Goal: Information Seeking & Learning: Learn about a topic

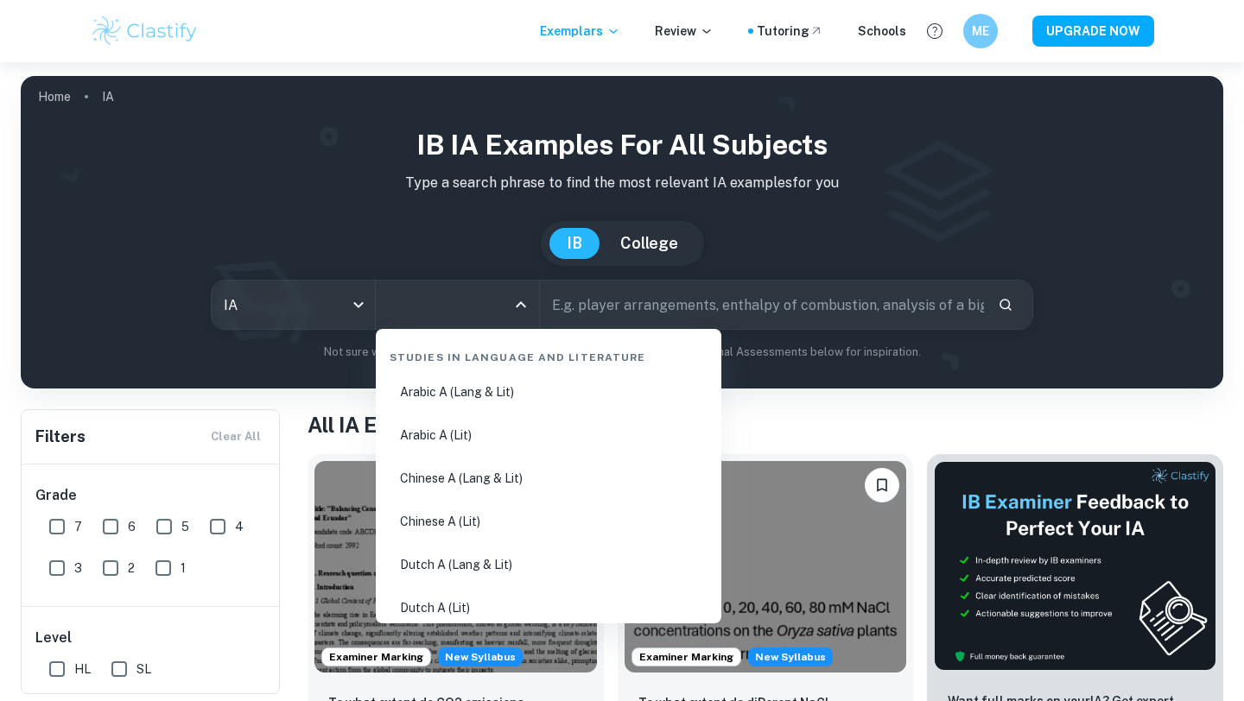
click at [428, 316] on input "All Subjects" at bounding box center [444, 304] width 122 height 33
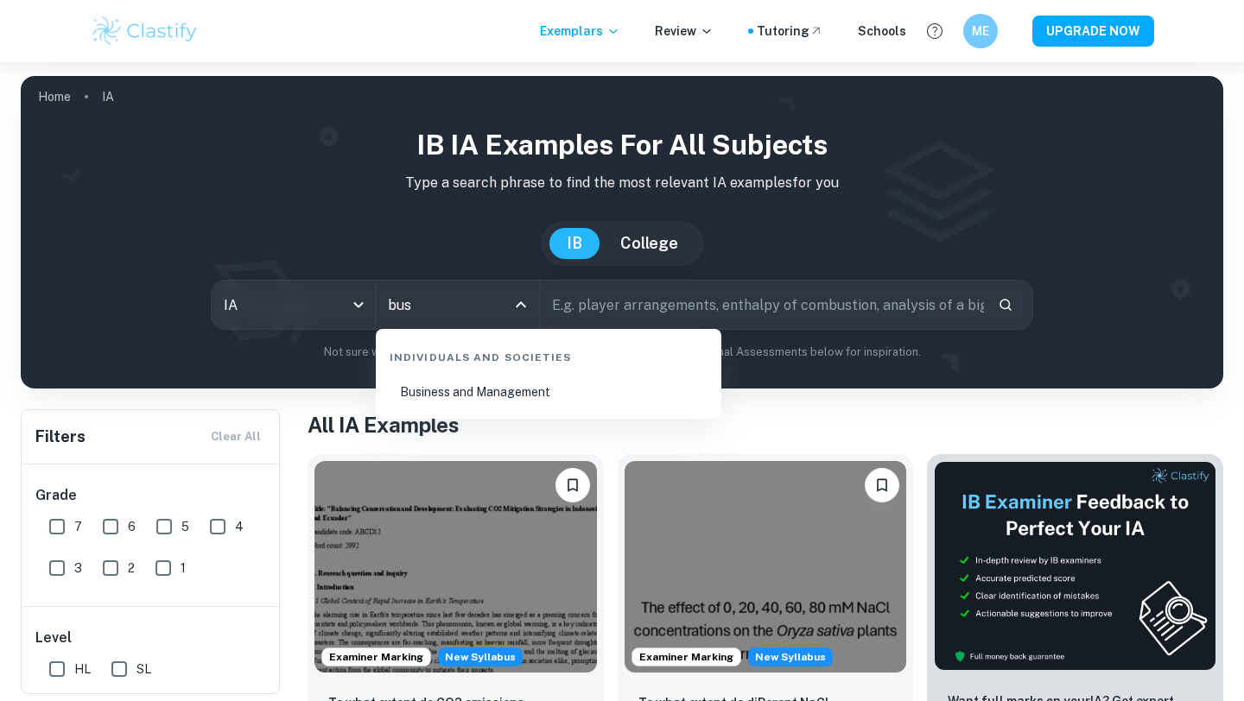
type input "busi"
click at [479, 399] on li "Business and Management" at bounding box center [549, 392] width 332 height 40
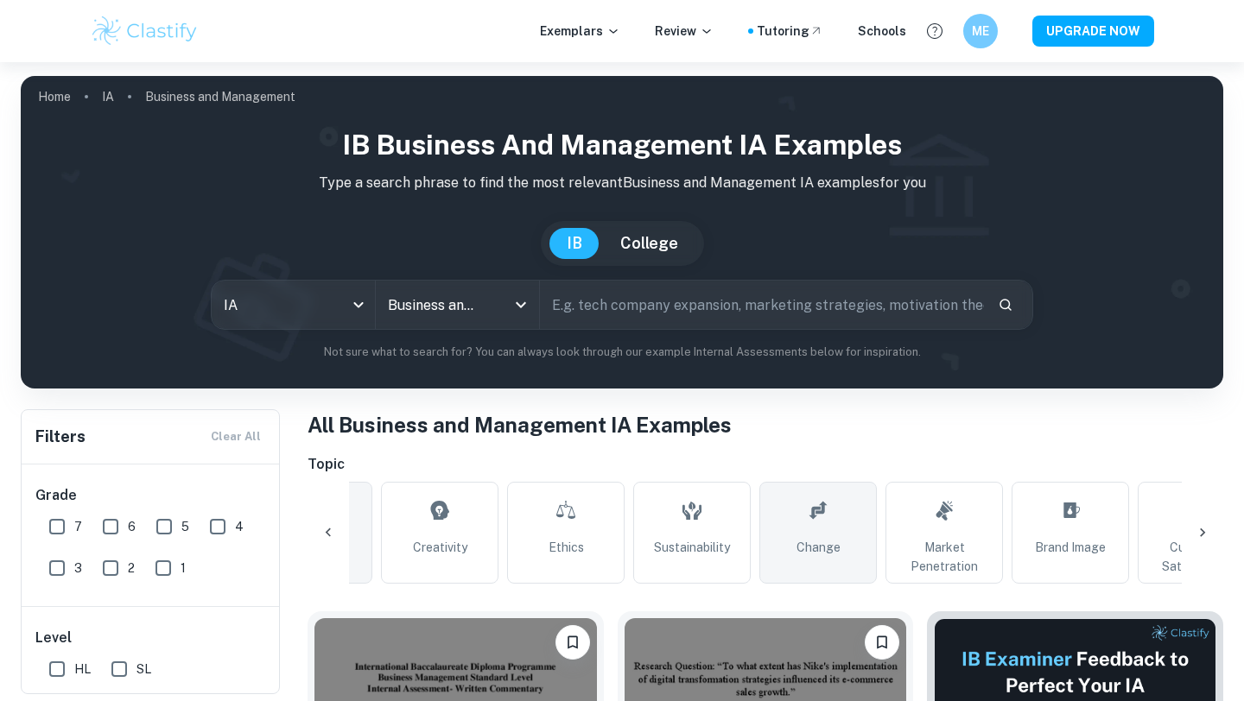
scroll to position [0, 98]
click at [830, 530] on link "Change" at bounding box center [813, 533] width 117 height 102
type input "Change"
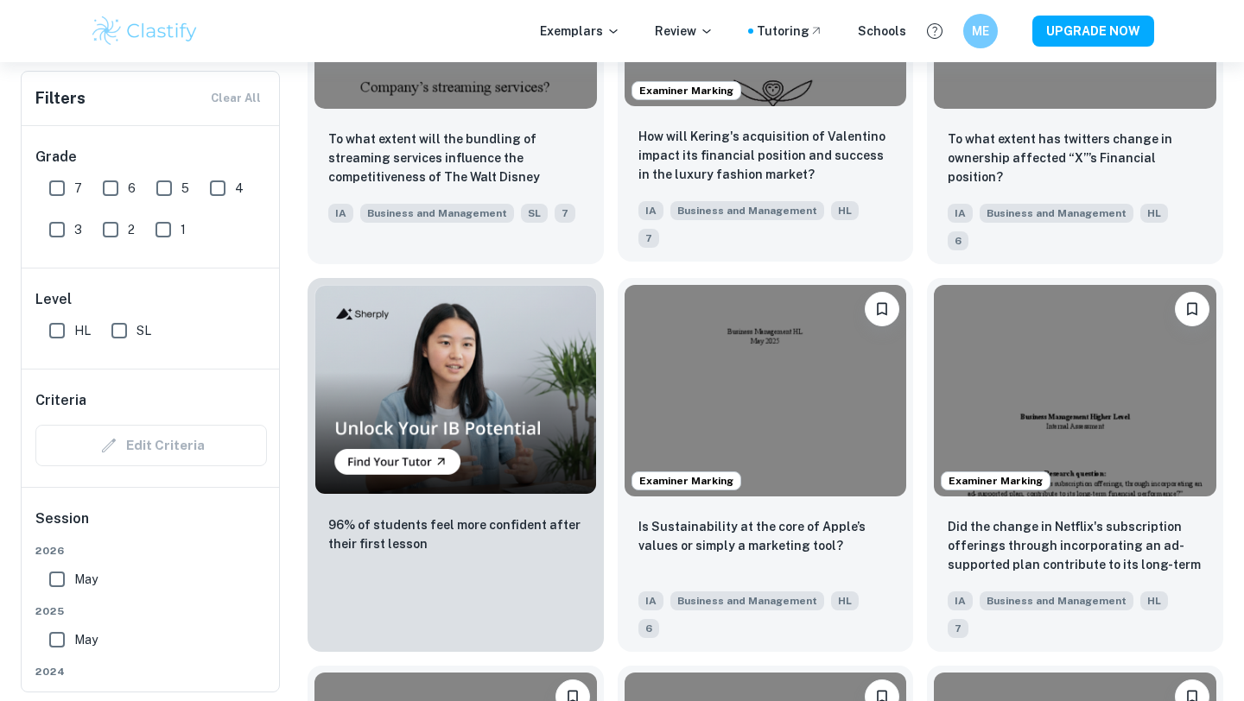
scroll to position [1112, 0]
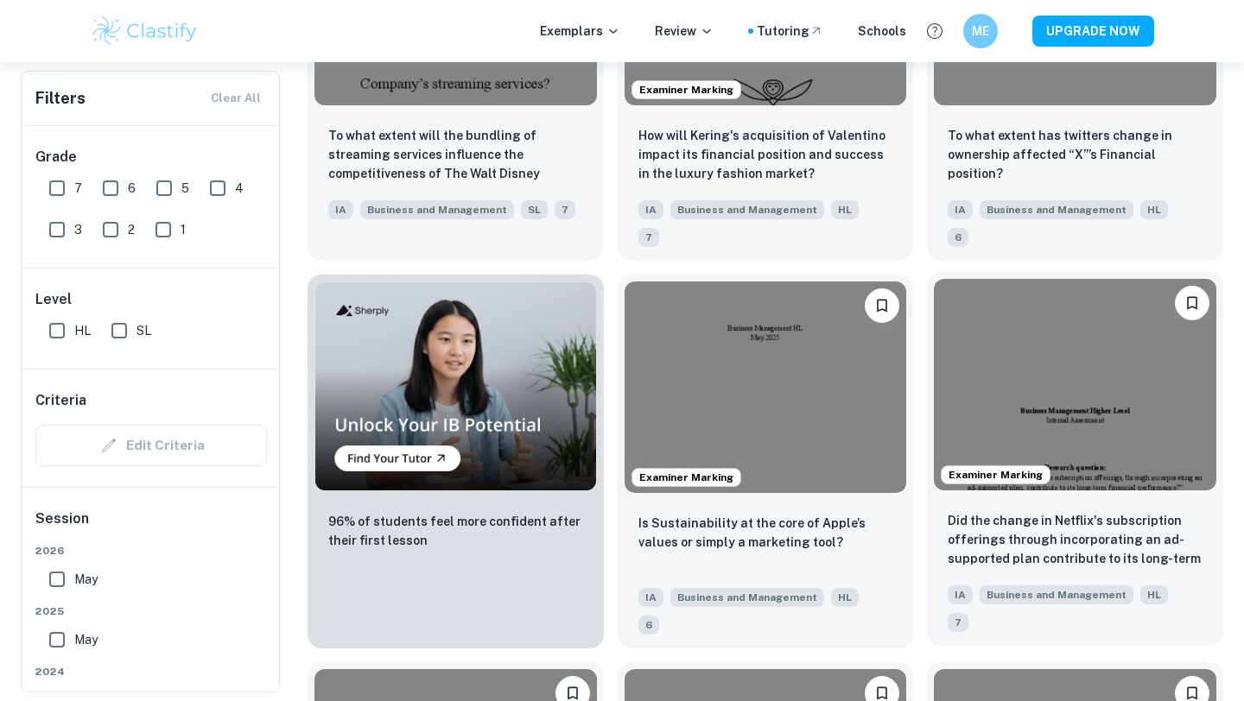
click at [992, 345] on img at bounding box center [1075, 385] width 282 height 212
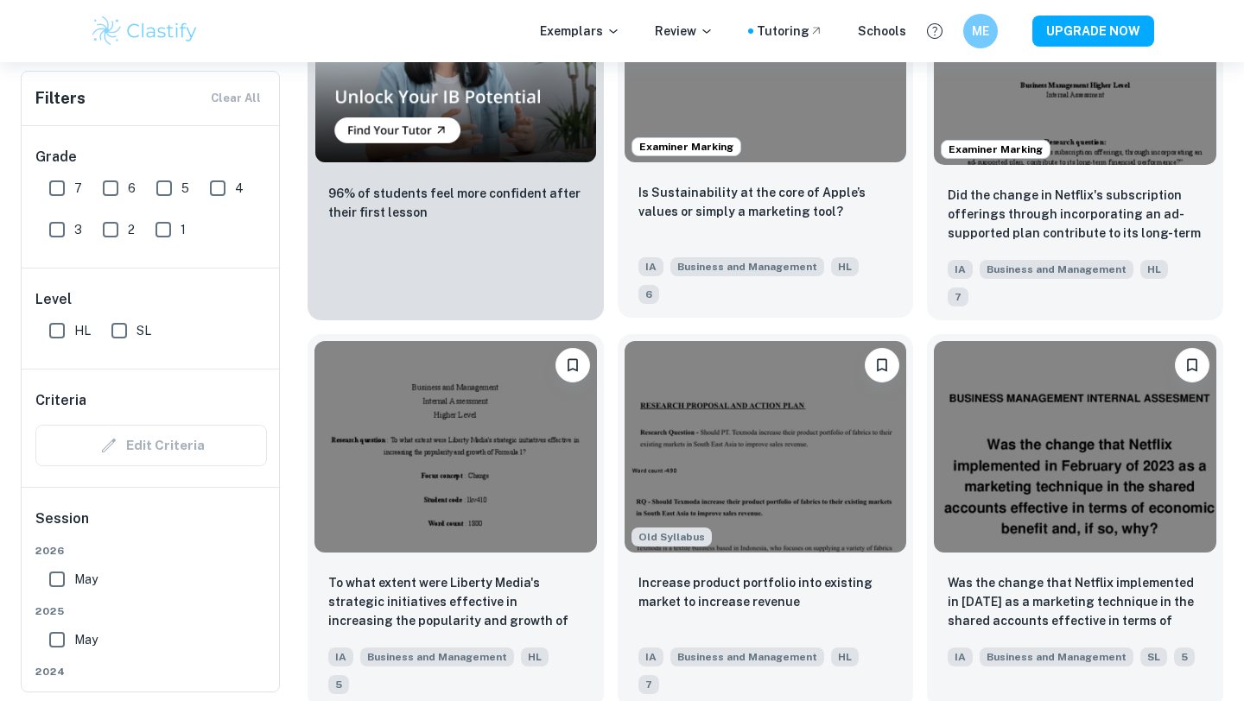
scroll to position [1449, 0]
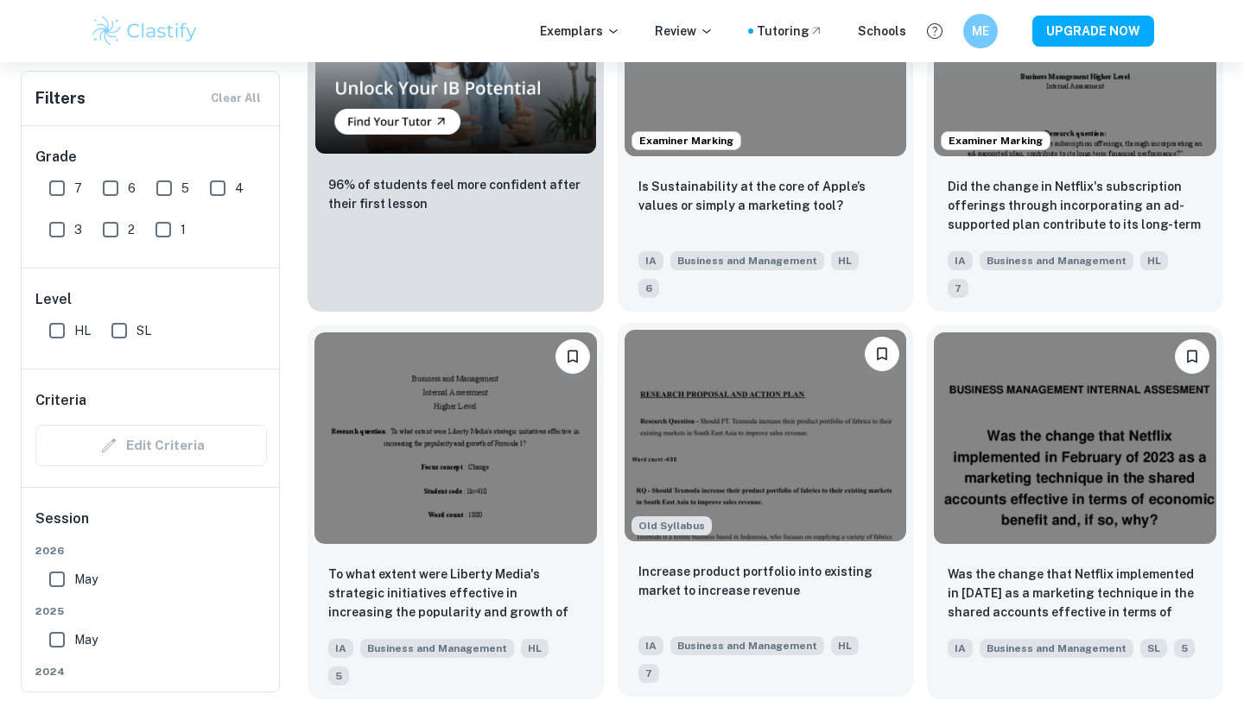
click at [678, 368] on img at bounding box center [765, 436] width 282 height 212
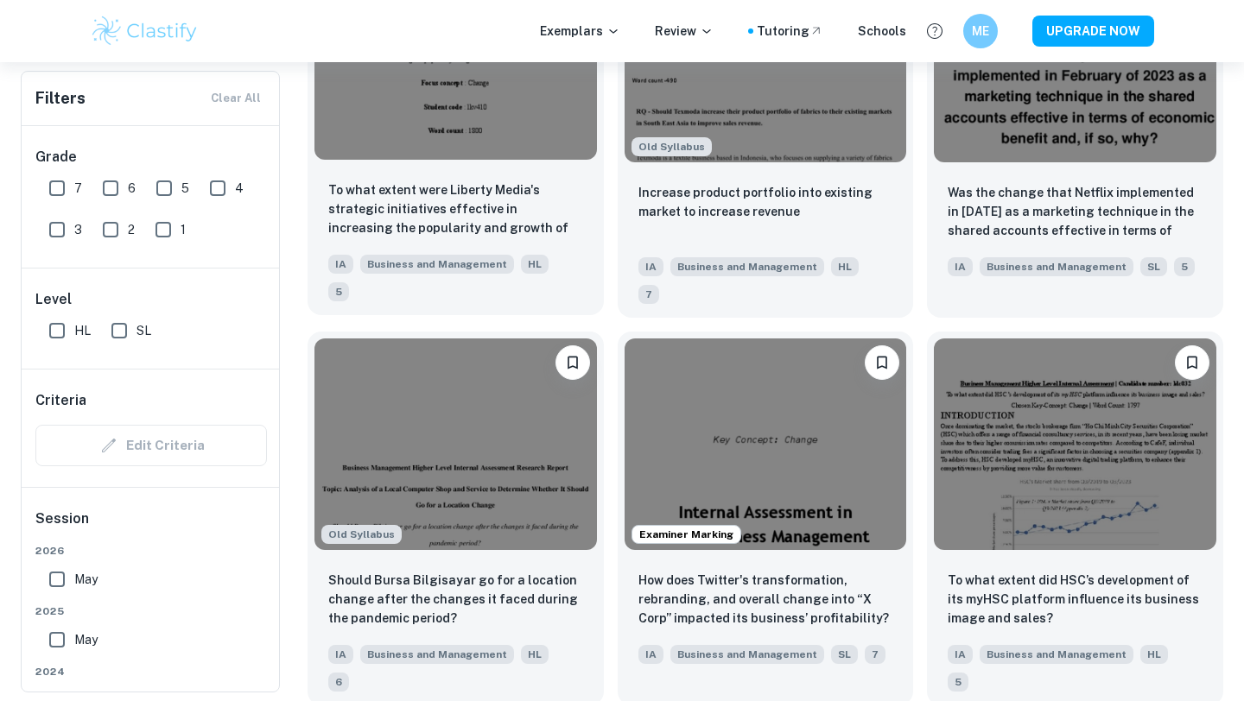
scroll to position [1829, 0]
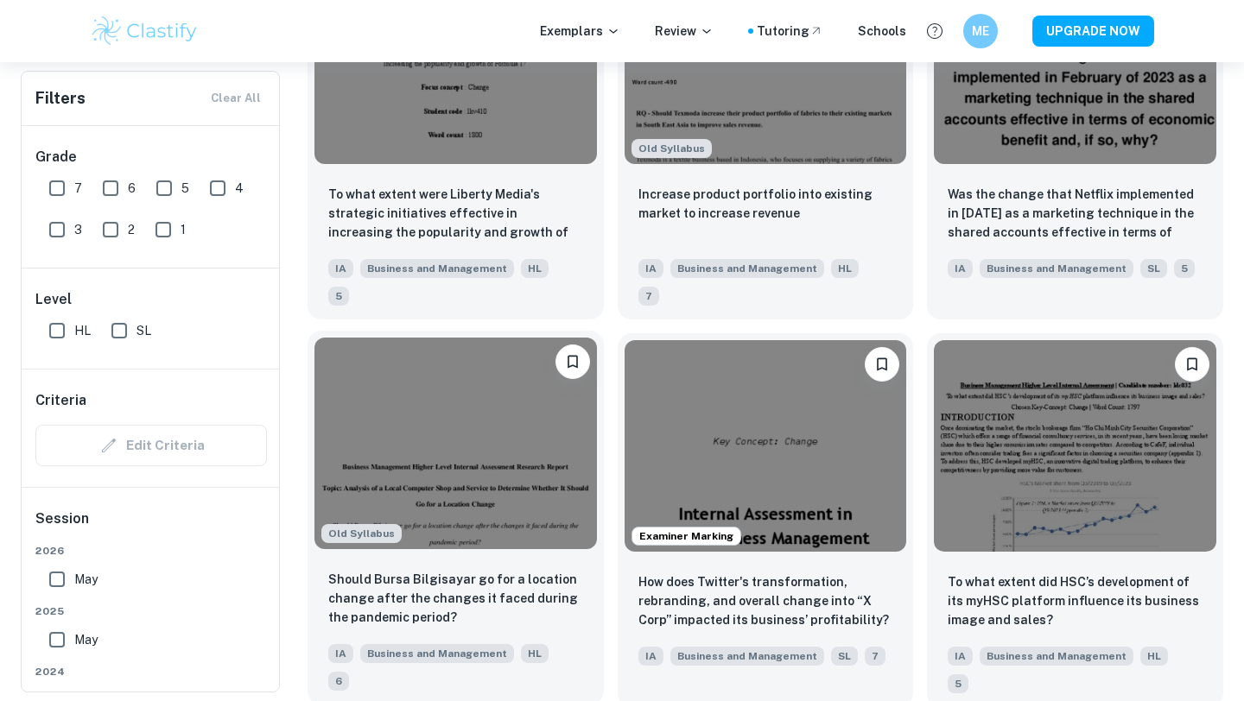
click at [504, 373] on img at bounding box center [455, 444] width 282 height 212
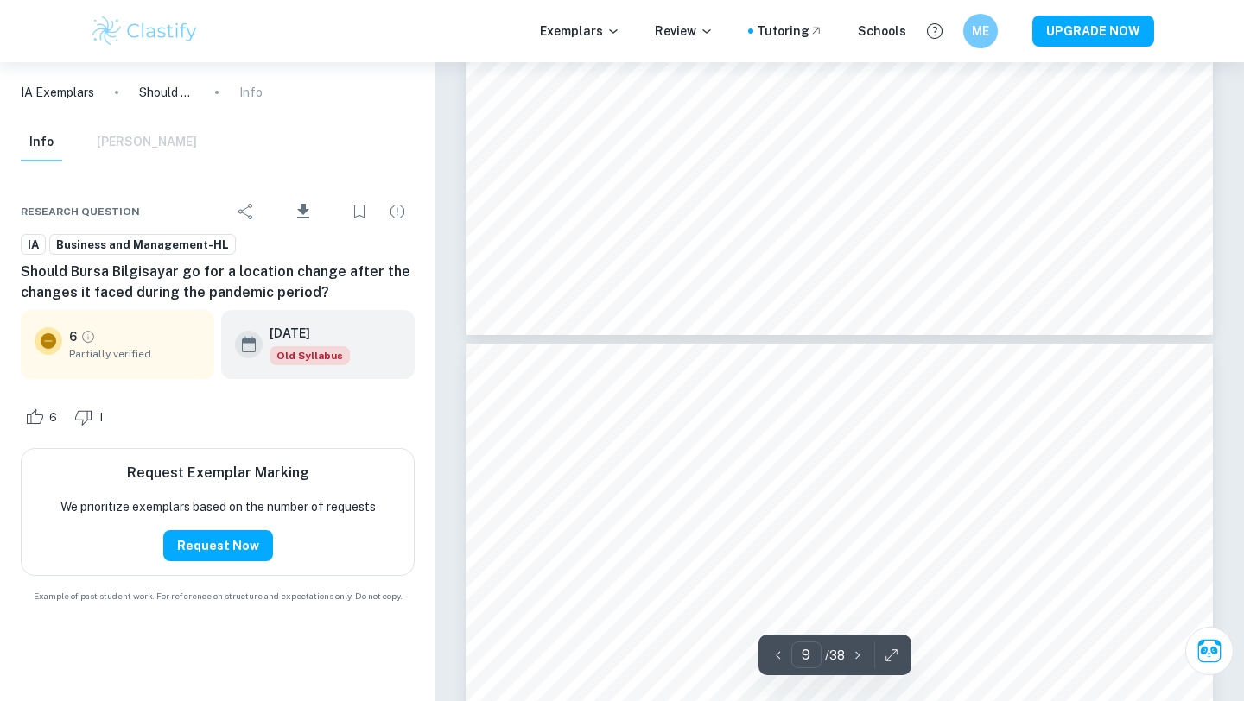
type input "10"
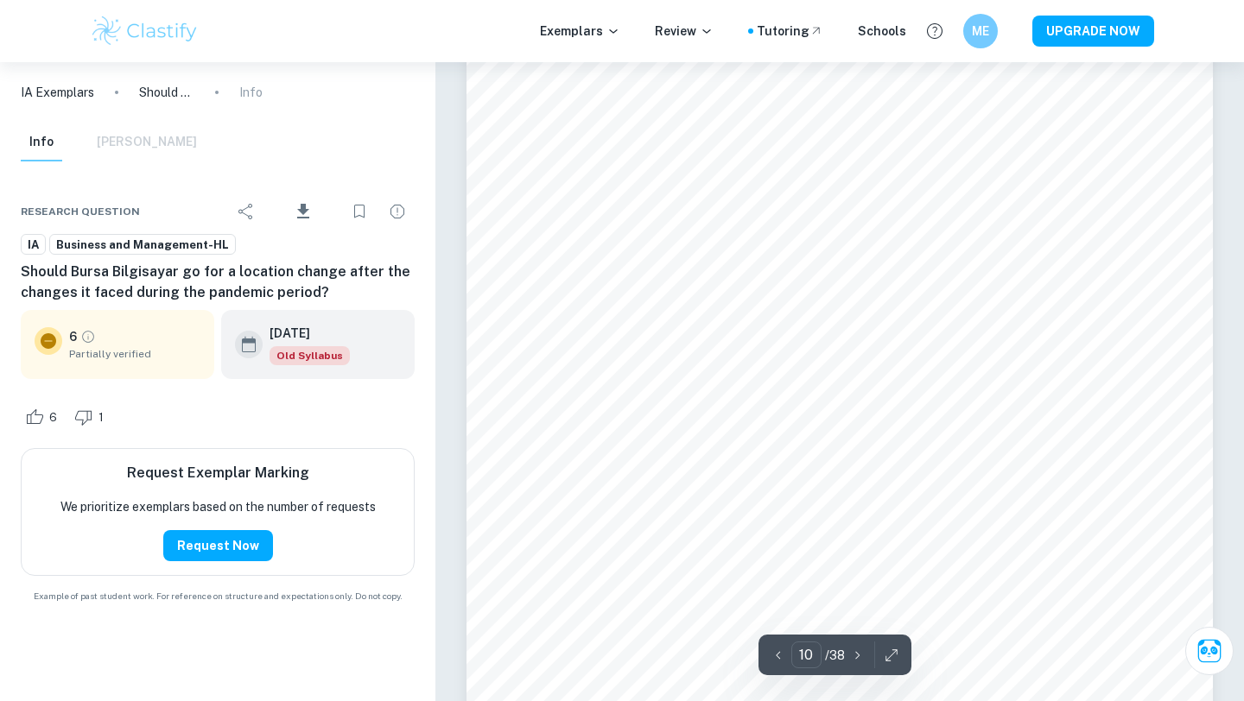
scroll to position [10029, 0]
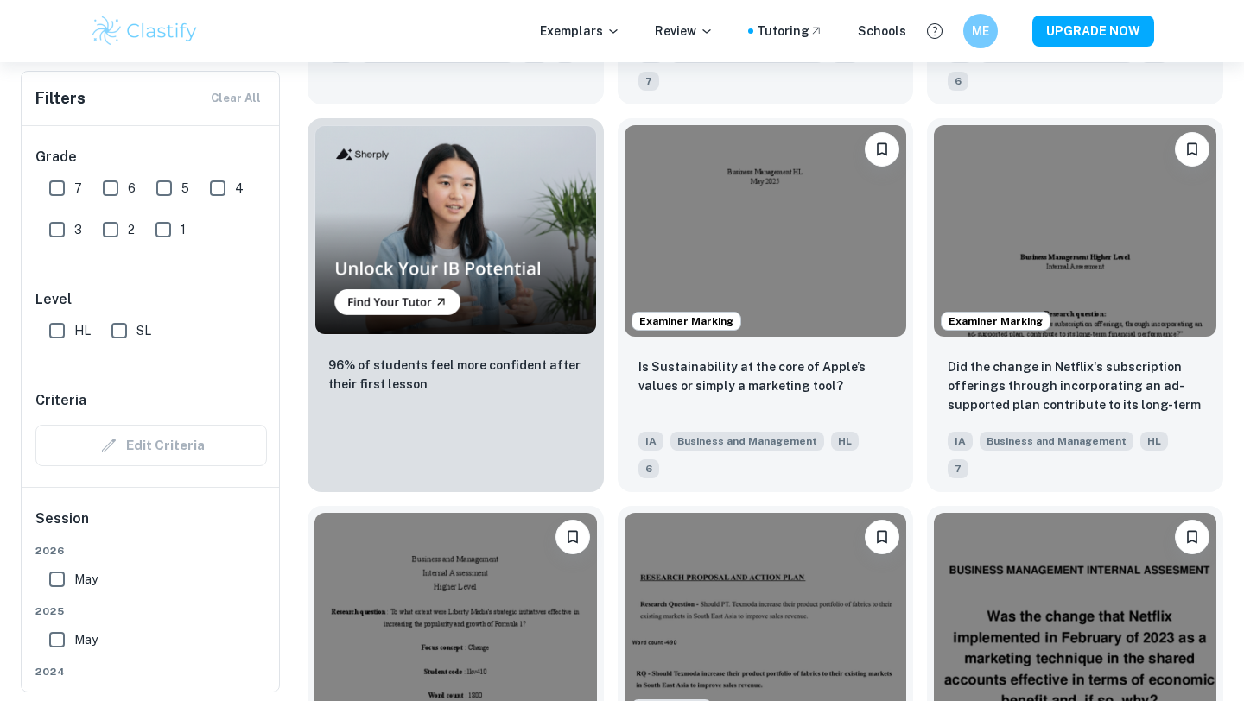
scroll to position [1248, 0]
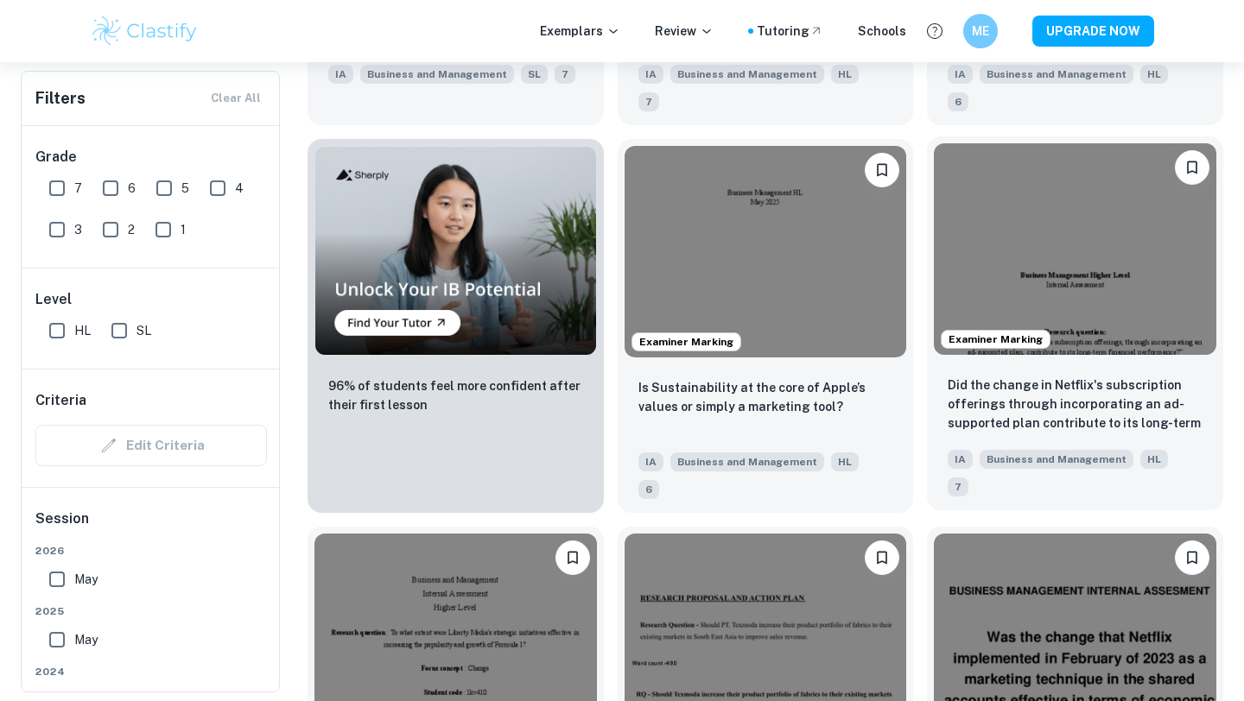
click at [1091, 168] on img at bounding box center [1075, 249] width 282 height 212
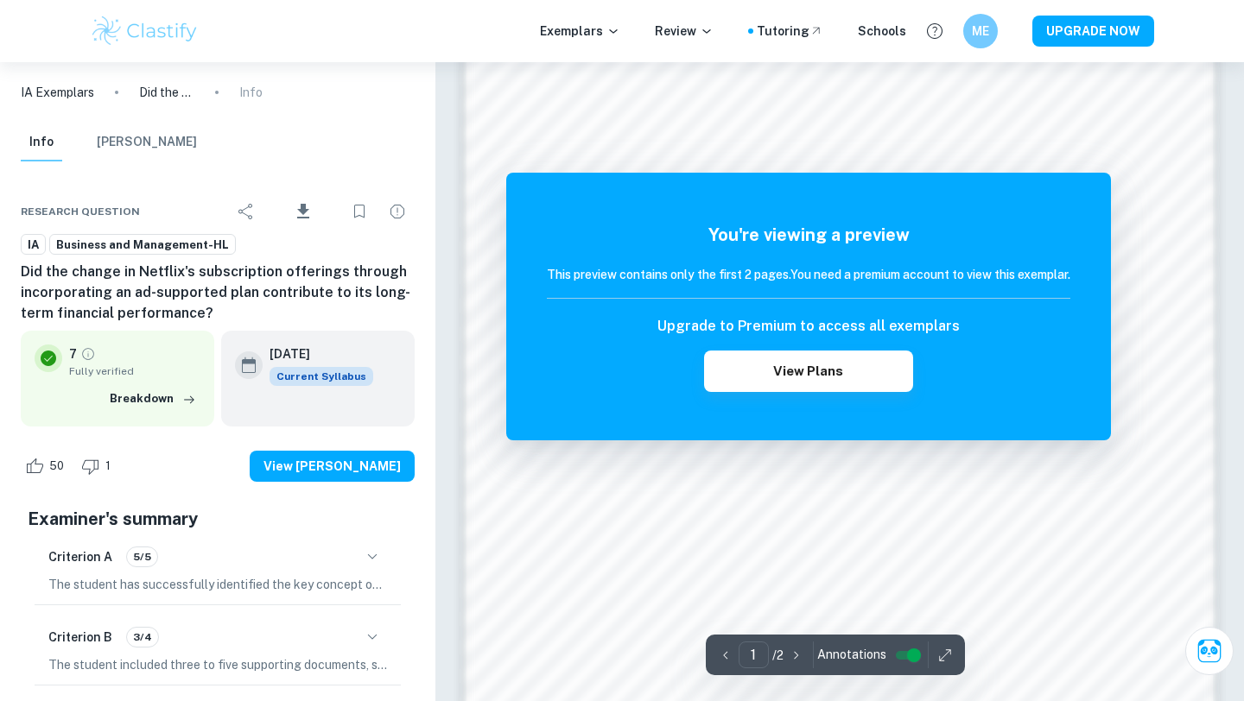
scroll to position [1613, 0]
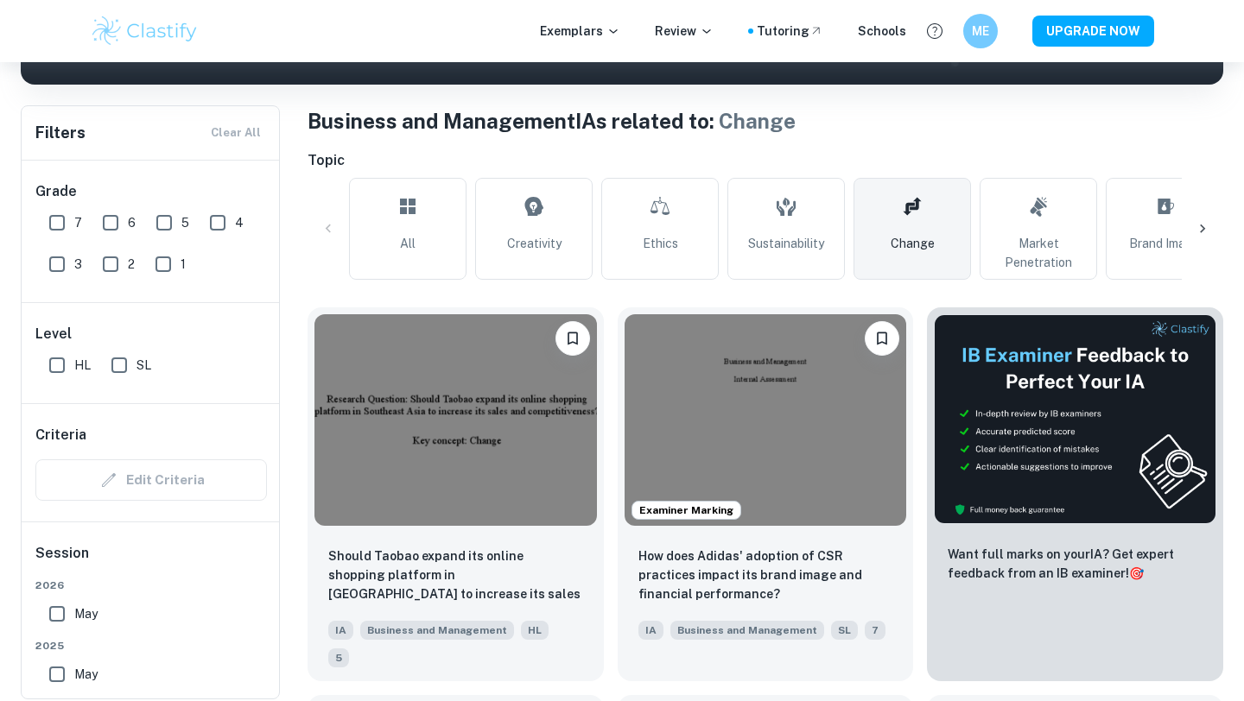
scroll to position [312, 0]
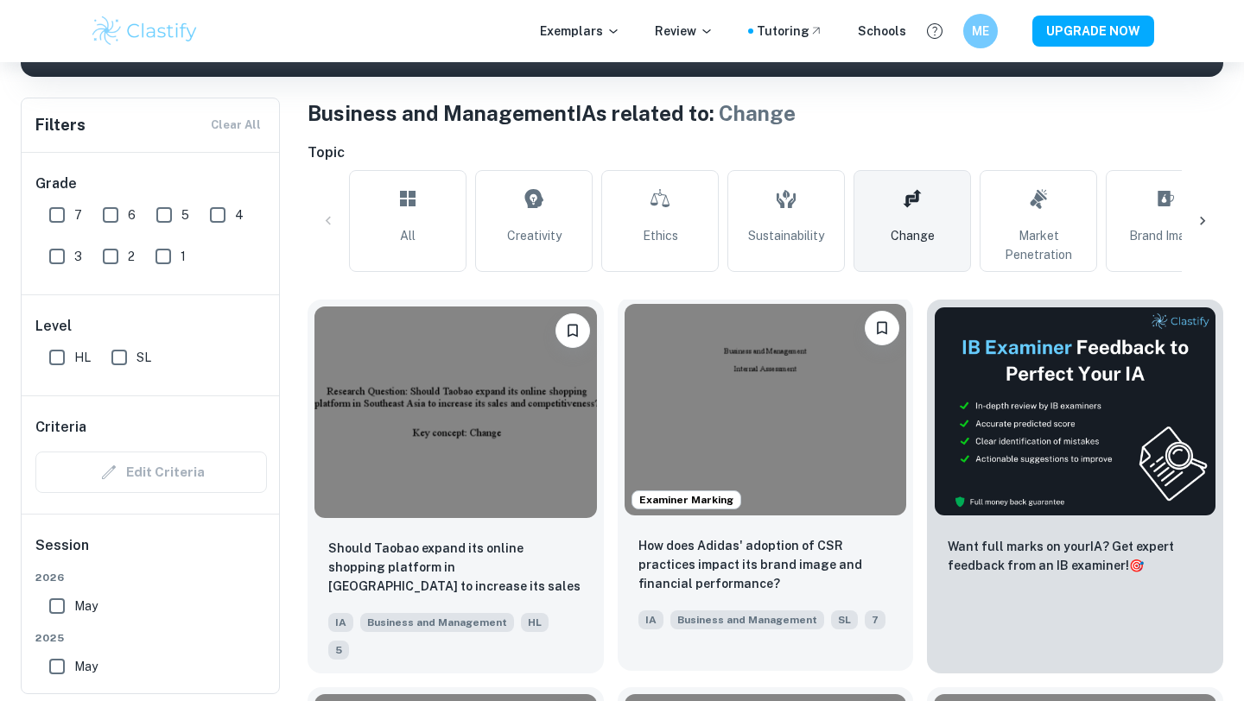
click at [710, 448] on img at bounding box center [765, 410] width 282 height 212
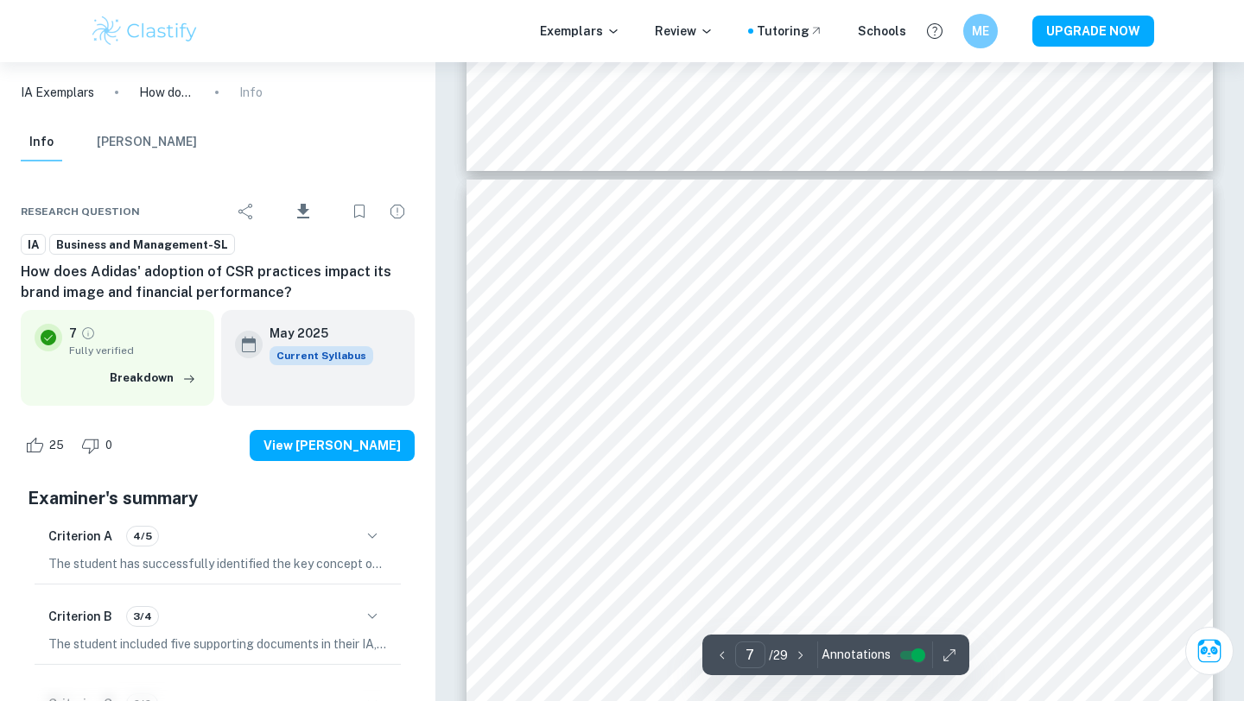
scroll to position [6582, 0]
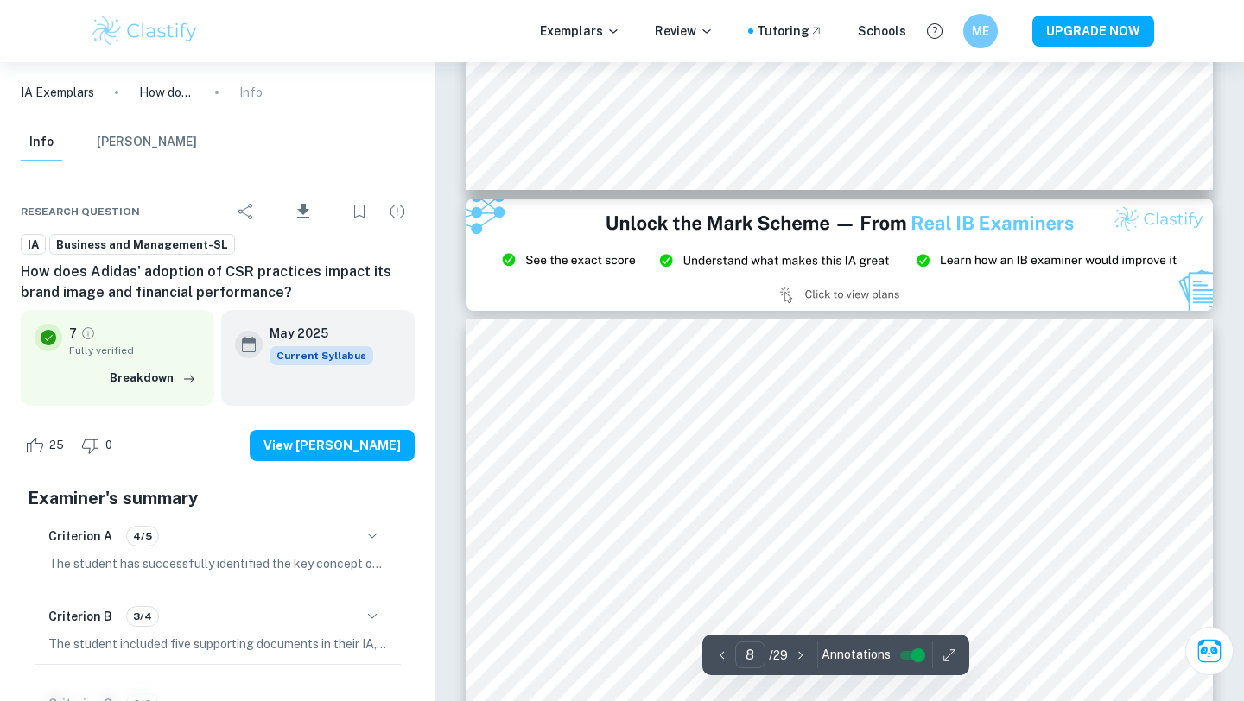
type input "9"
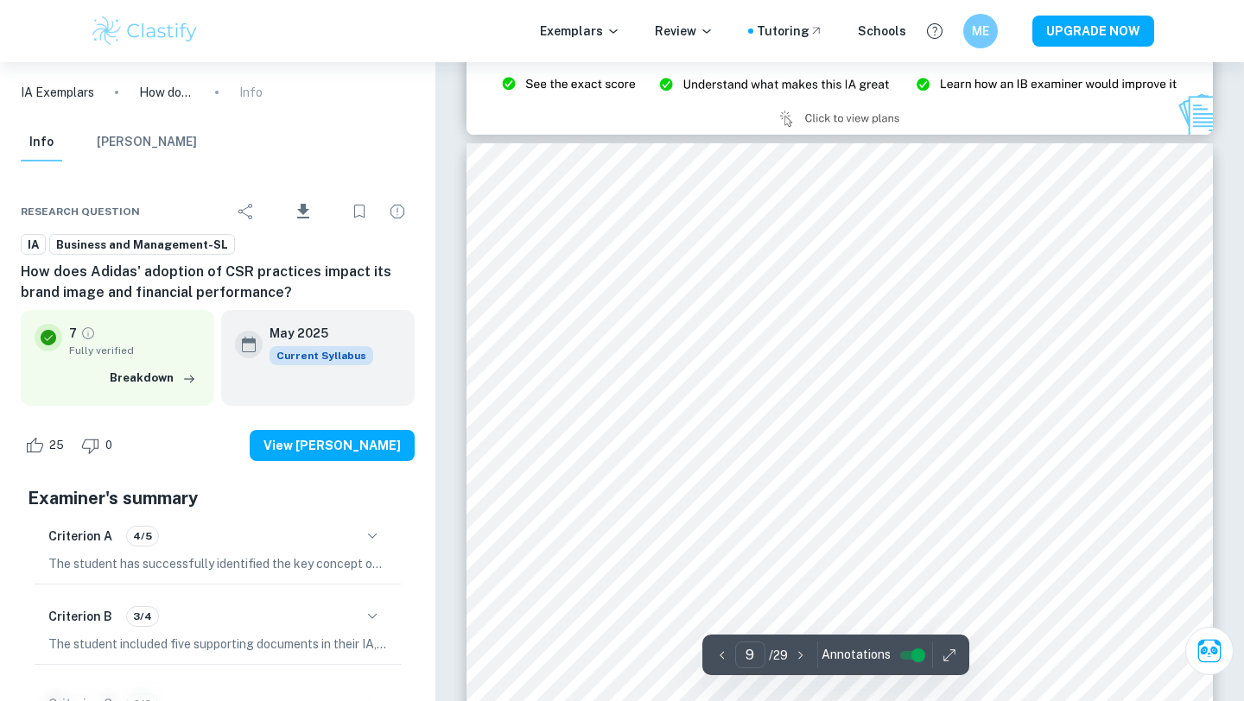
scroll to position [8779, 0]
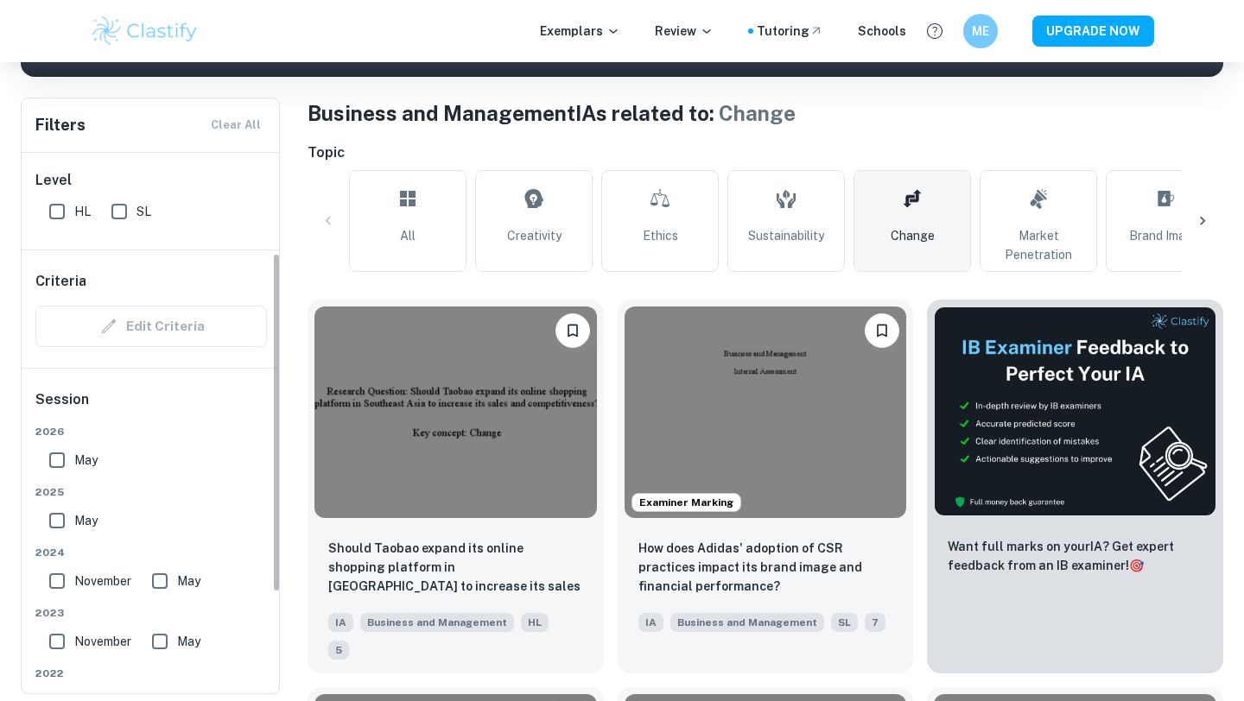
scroll to position [231, 0]
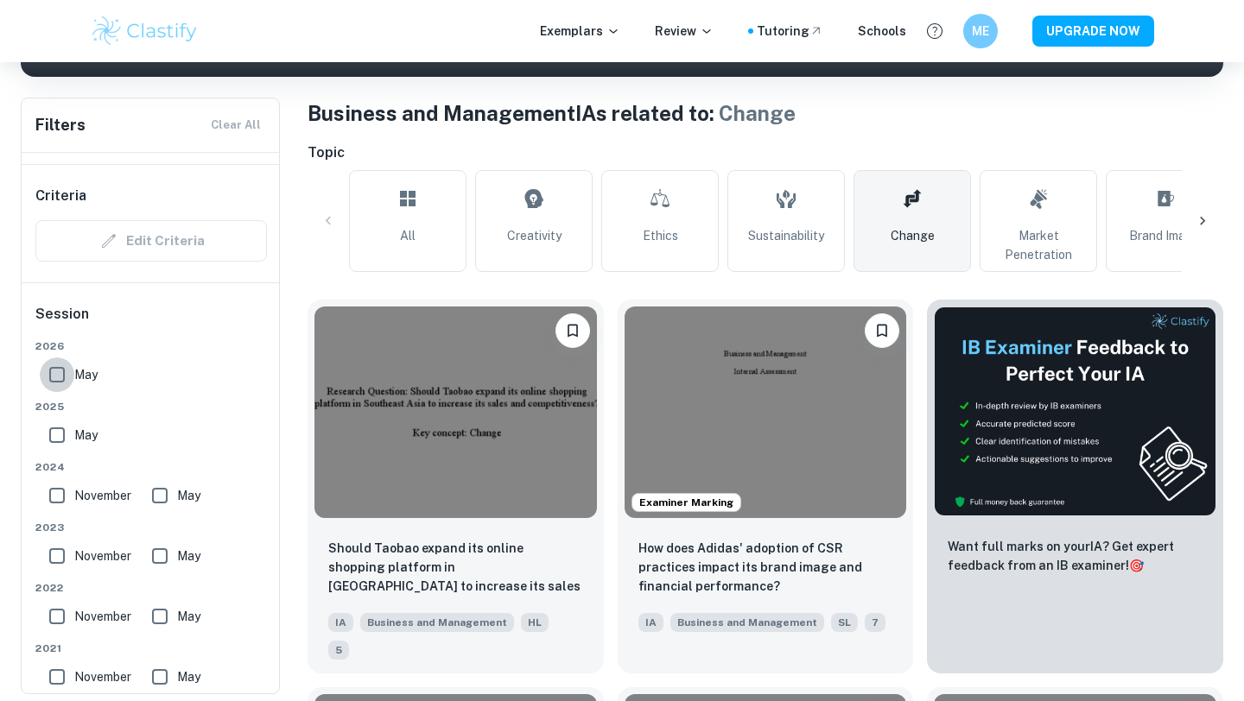
click at [60, 382] on input "May" at bounding box center [57, 375] width 35 height 35
checkbox input "true"
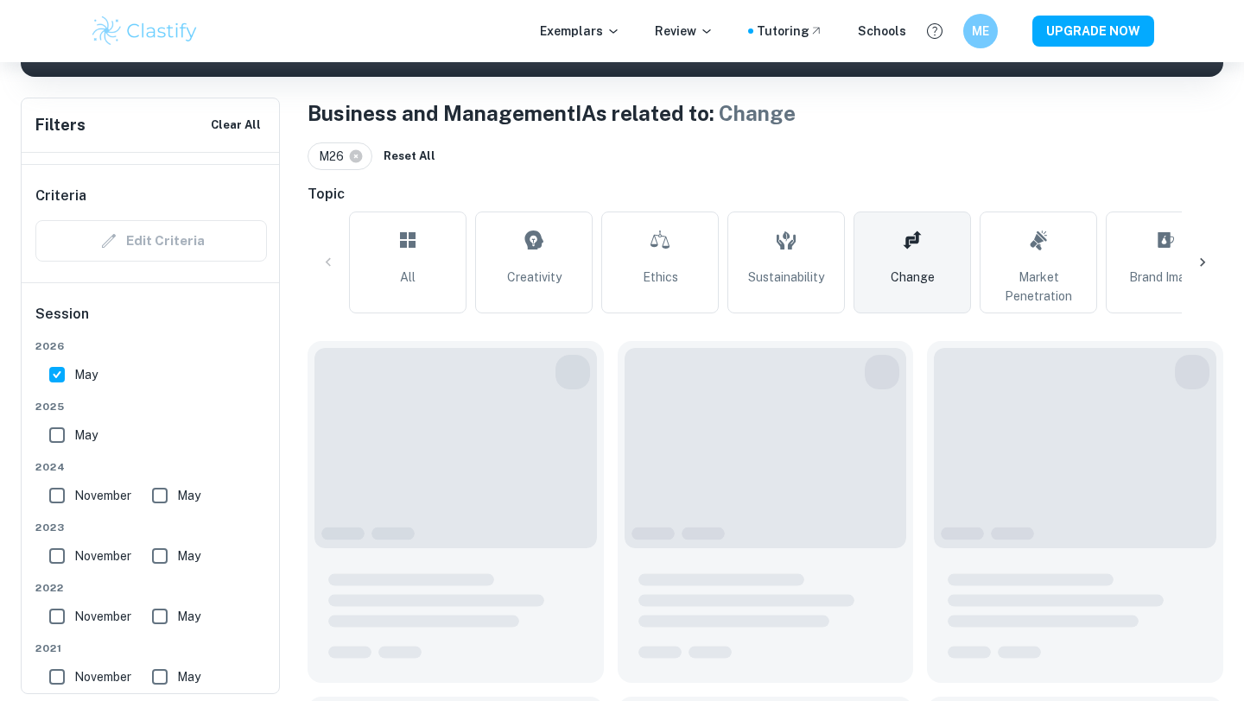
click at [59, 436] on input "May" at bounding box center [57, 435] width 35 height 35
checkbox input "true"
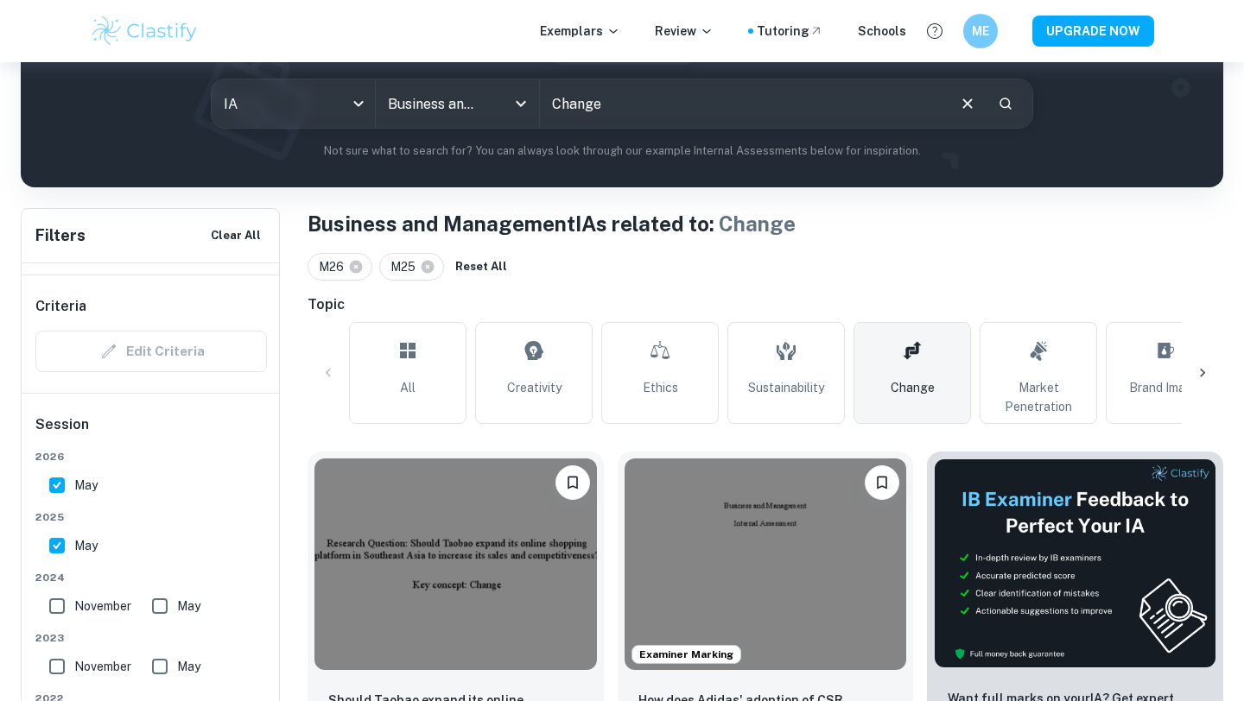
scroll to position [312, 0]
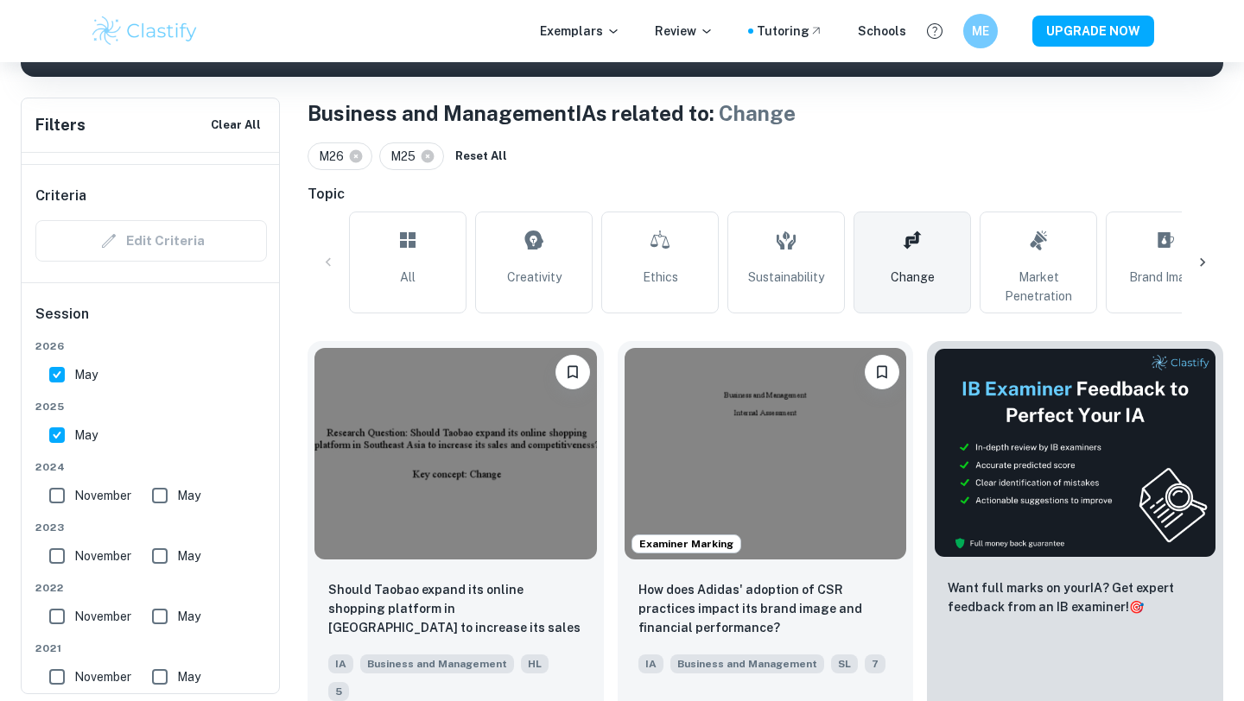
click at [162, 498] on input "May" at bounding box center [160, 496] width 35 height 35
checkbox input "true"
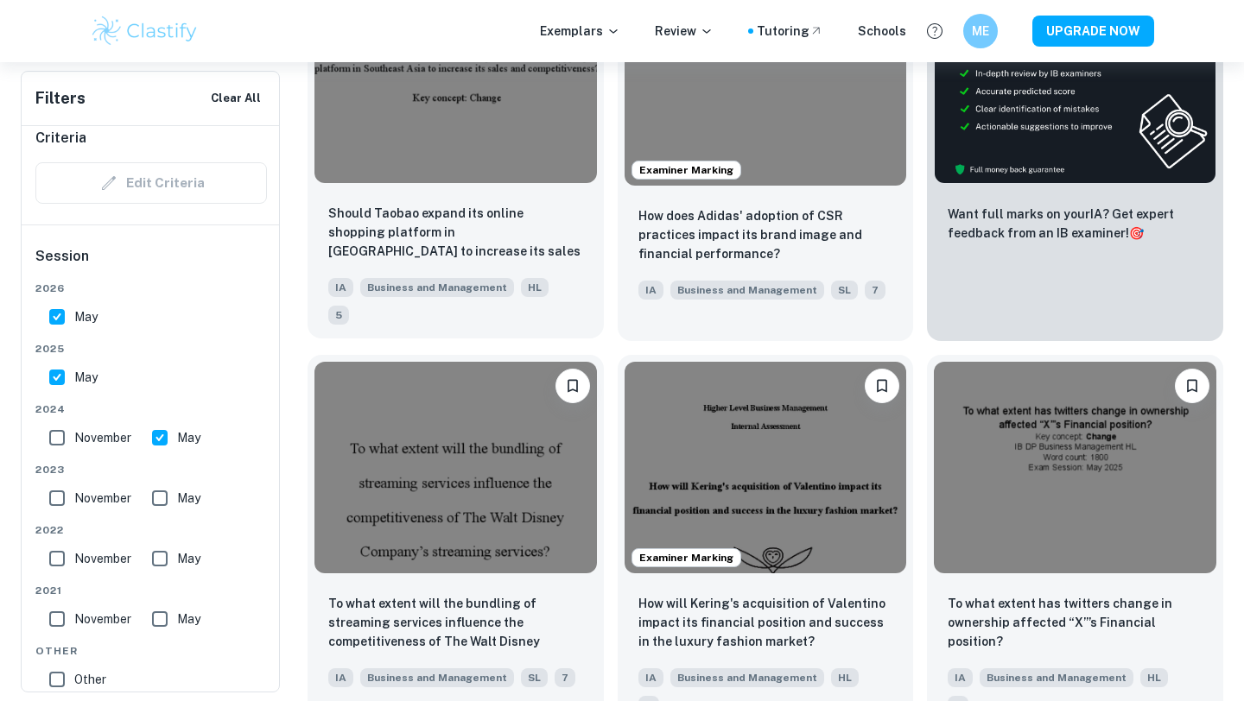
scroll to position [677, 0]
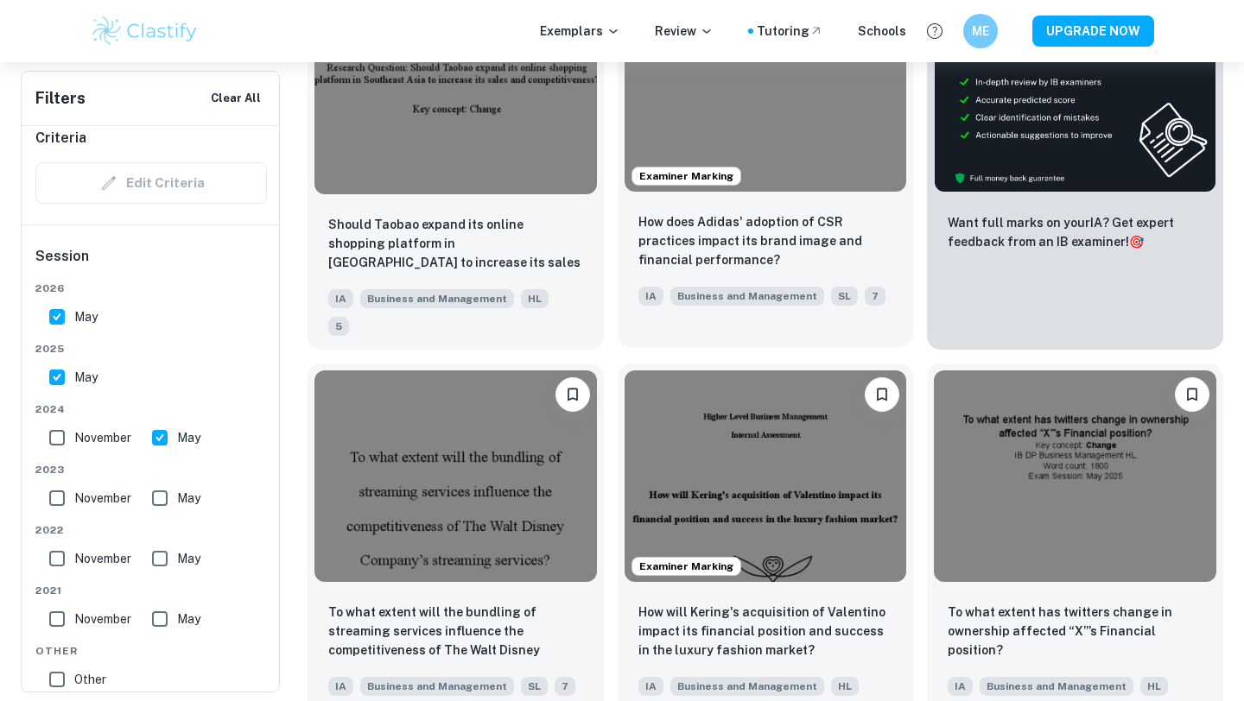
click at [760, 137] on img at bounding box center [765, 86] width 282 height 212
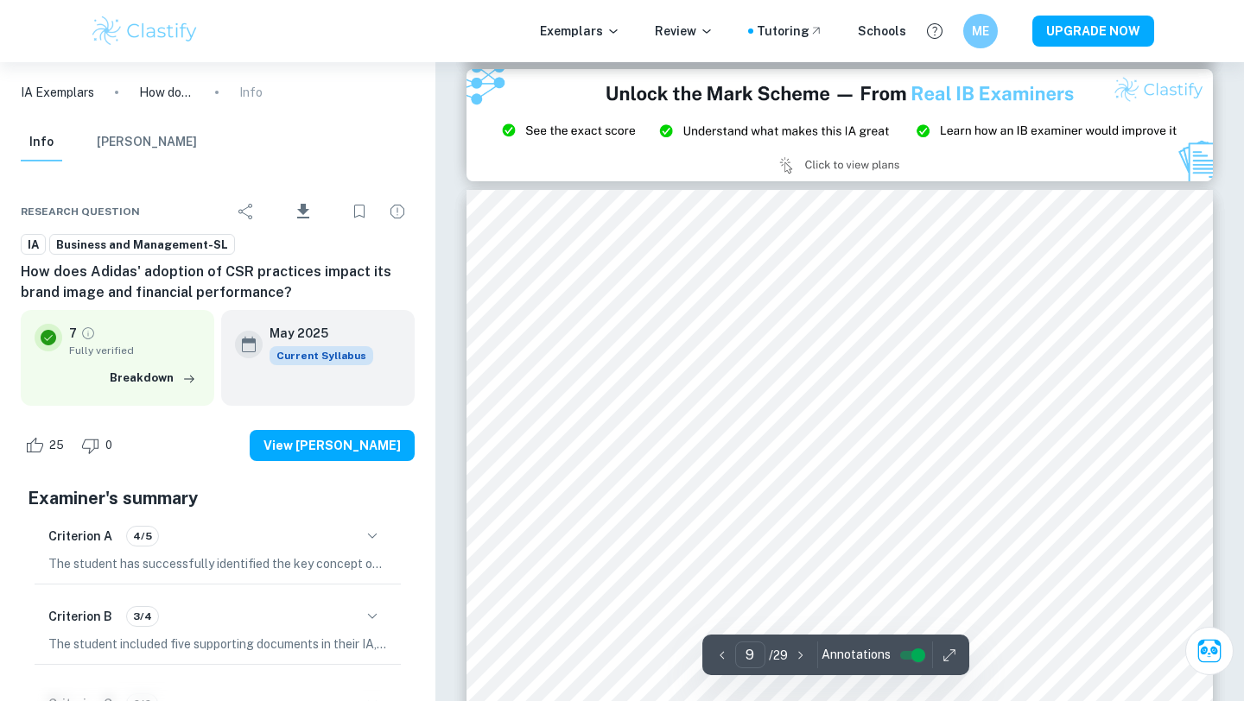
scroll to position [8749, 0]
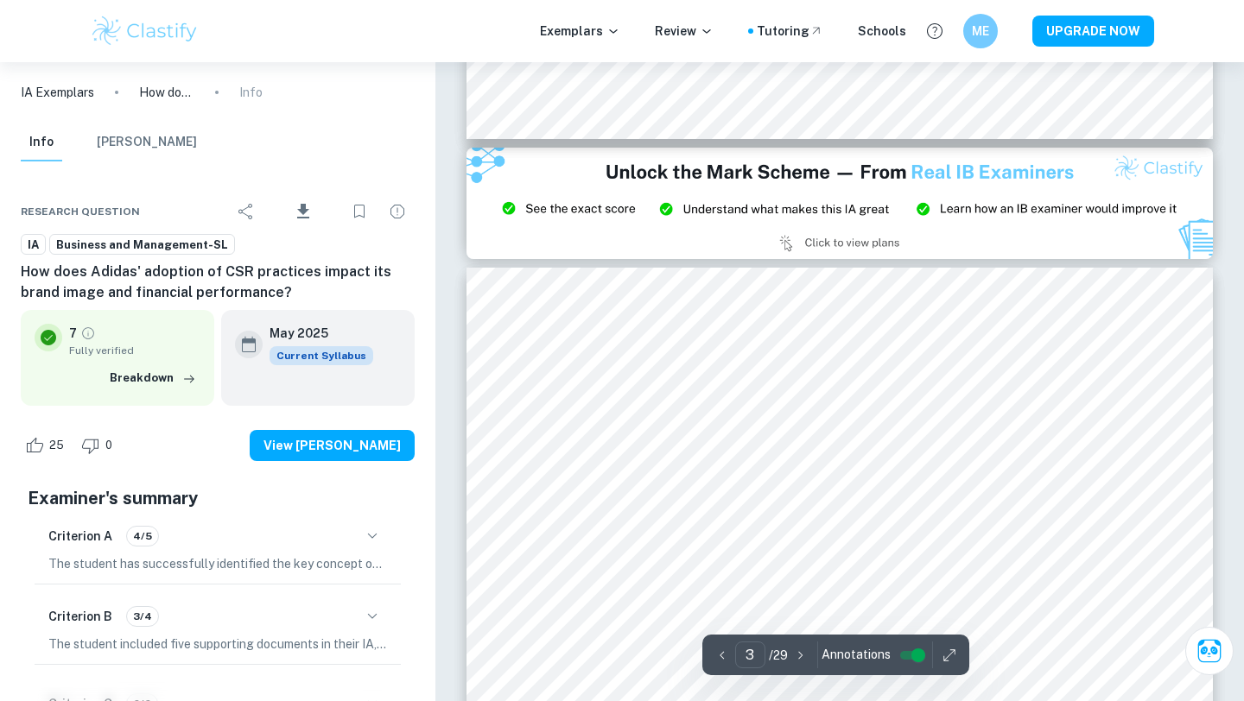
type input "2"
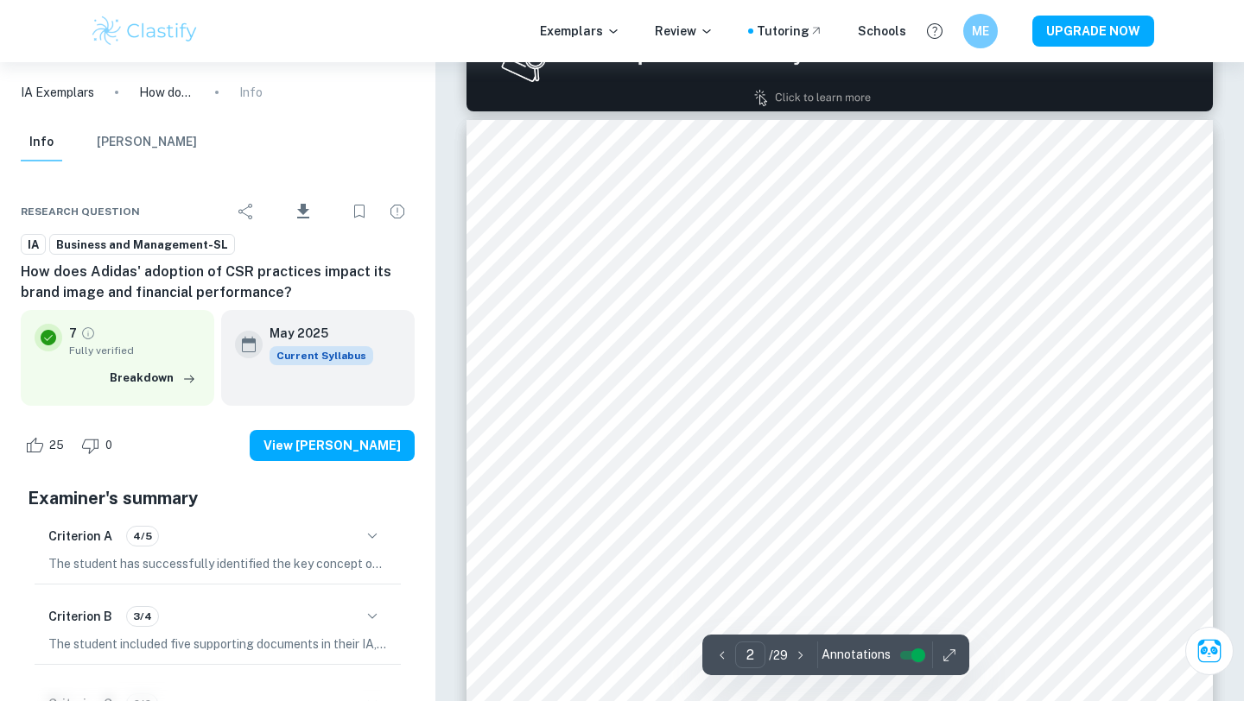
scroll to position [1144, 0]
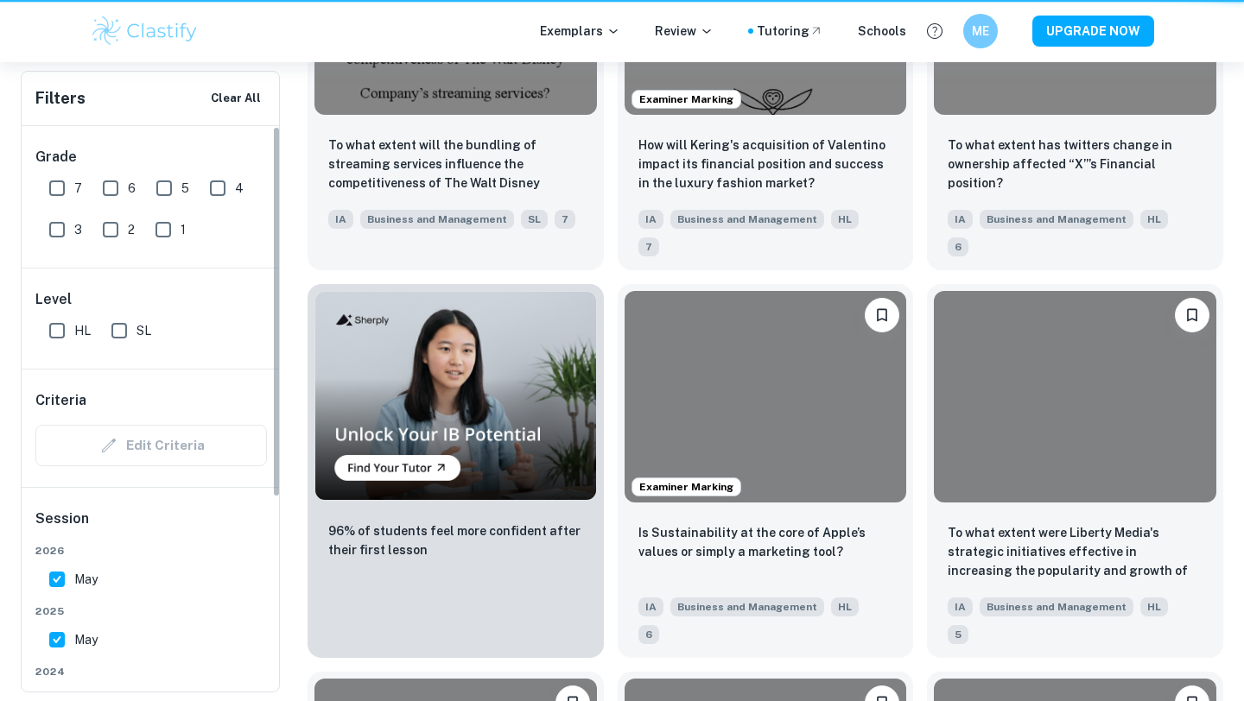
scroll to position [677, 0]
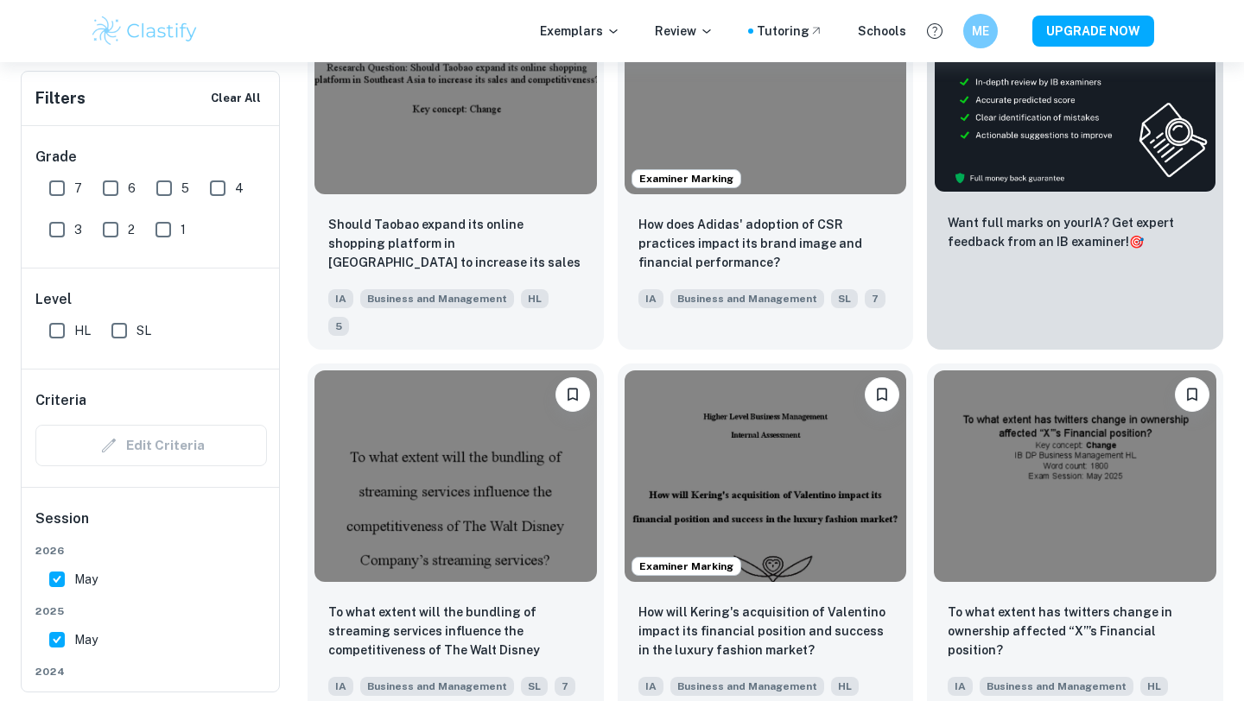
click at [67, 188] on input "7" at bounding box center [57, 188] width 35 height 35
checkbox input "true"
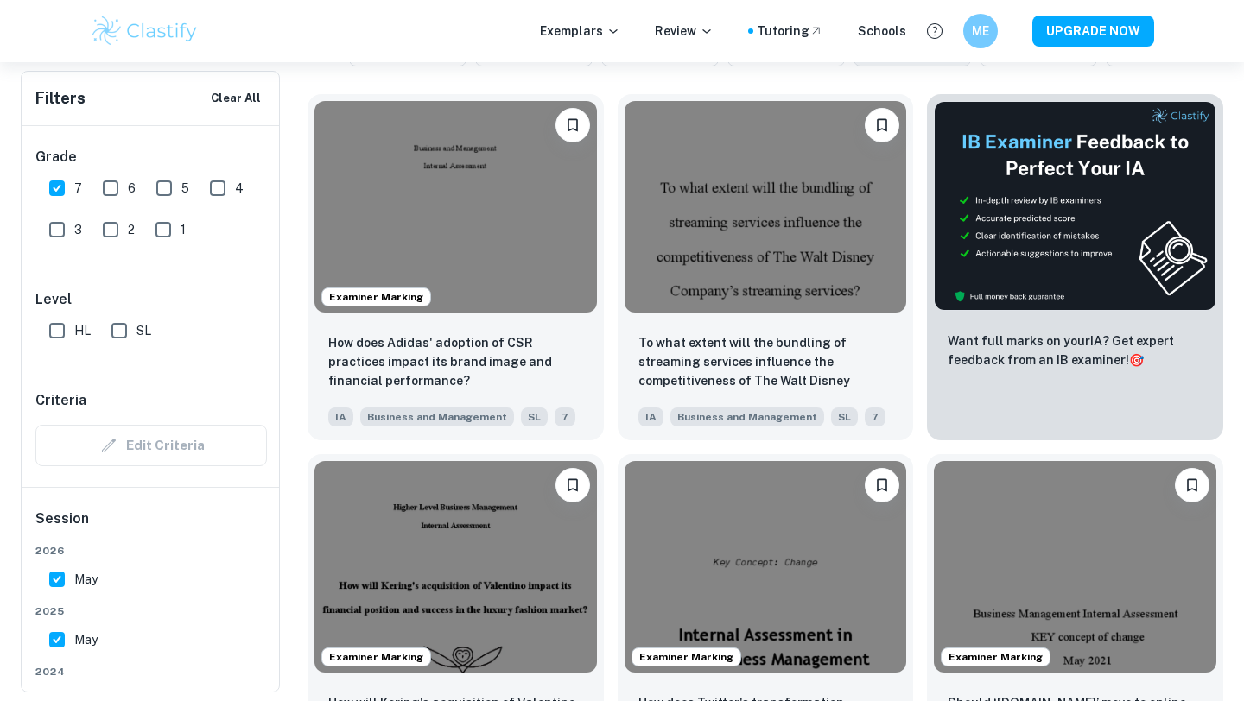
scroll to position [552, 0]
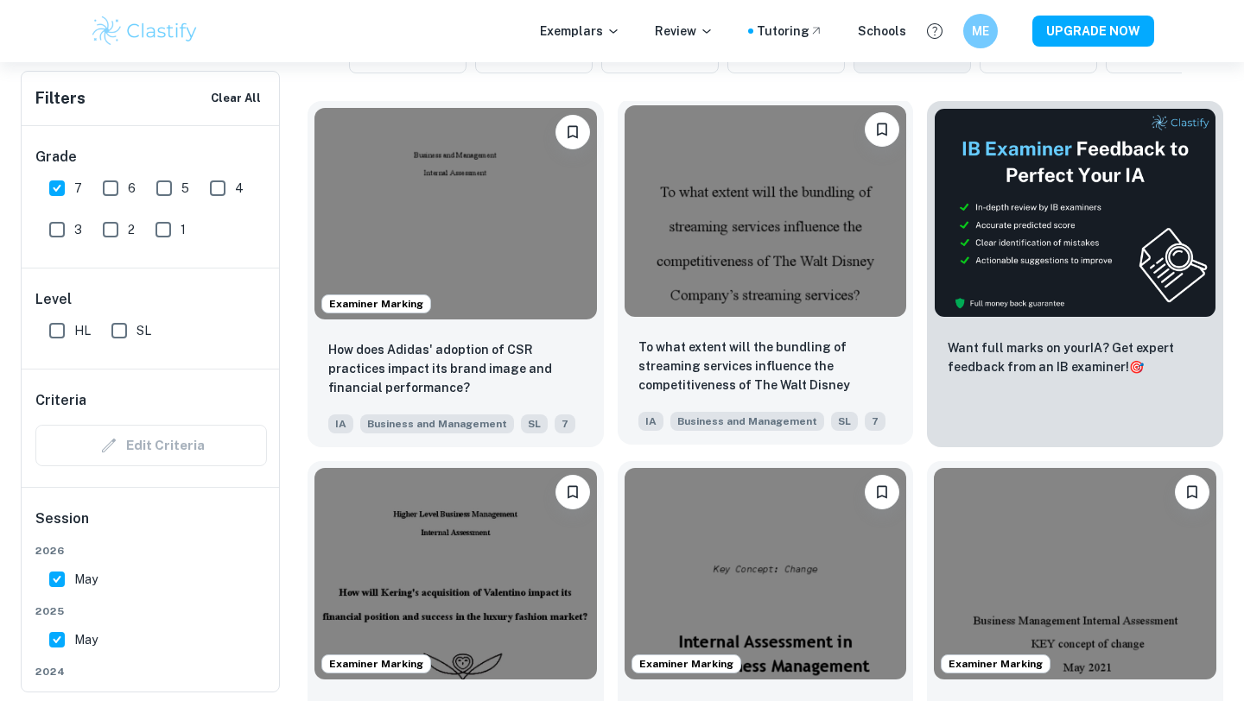
click at [676, 325] on div "To what extent will the bundling of streaming services influence the competitiv…" at bounding box center [766, 384] width 296 height 121
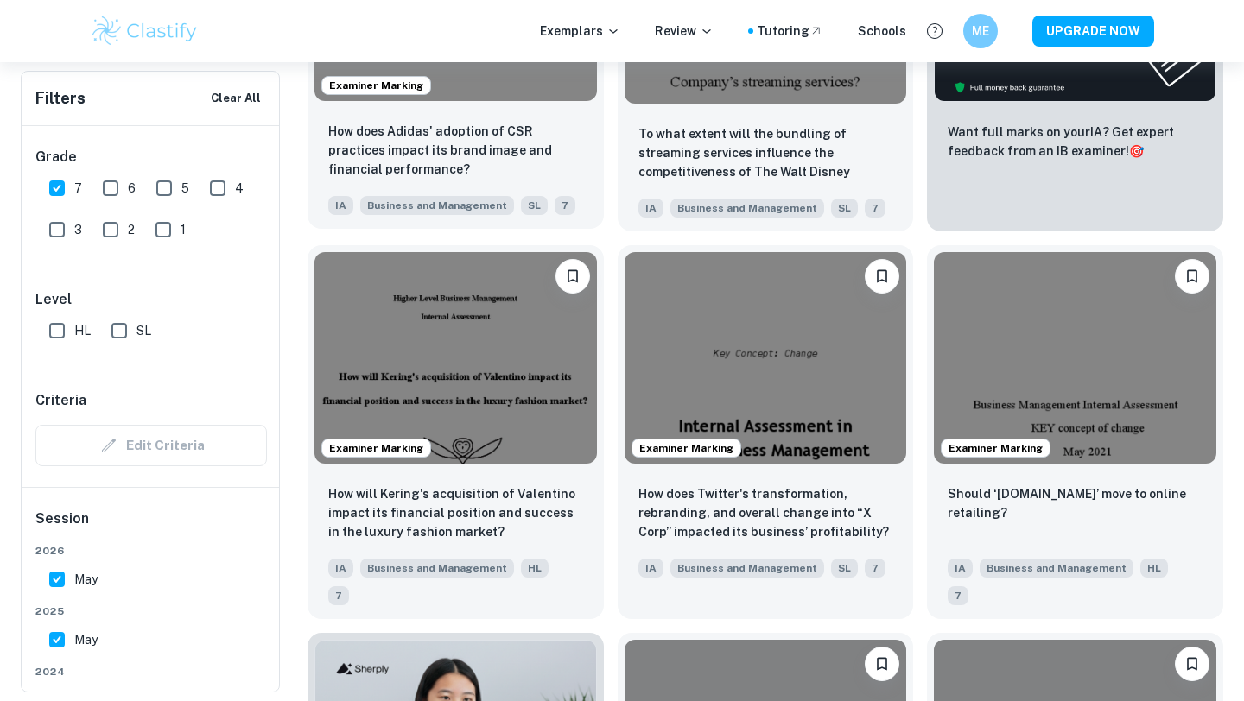
scroll to position [828, 0]
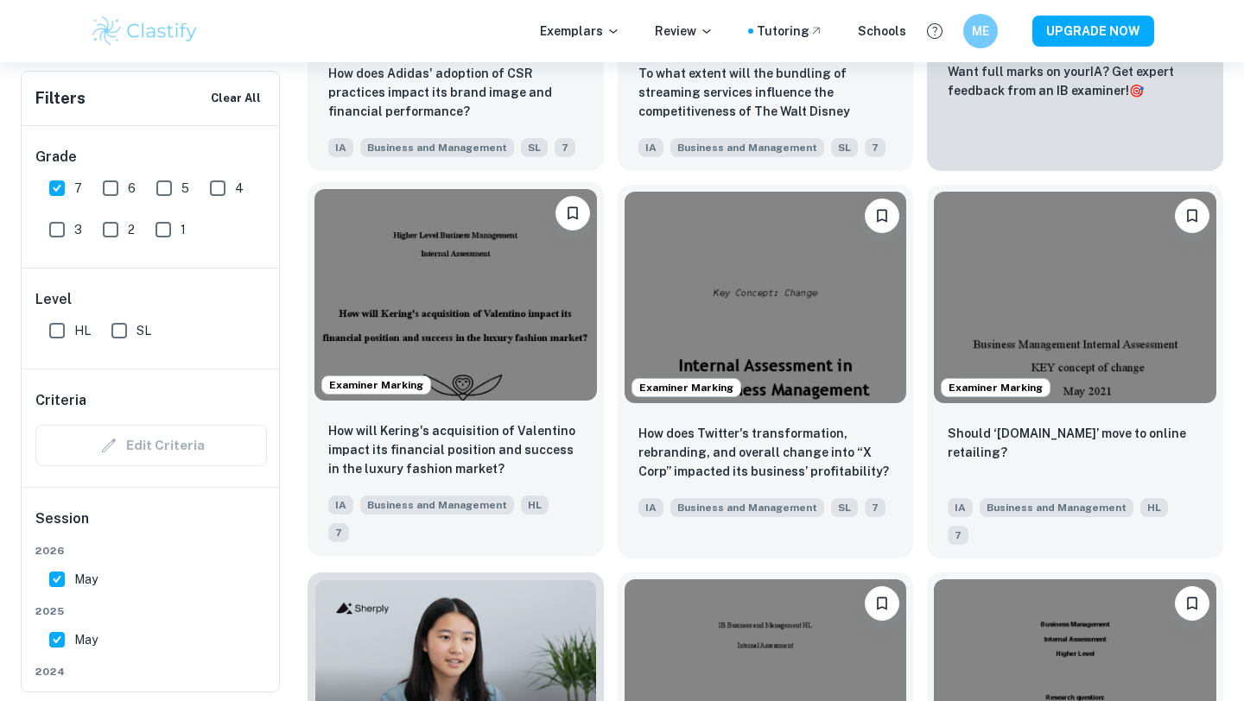
click at [428, 276] on img at bounding box center [455, 295] width 282 height 212
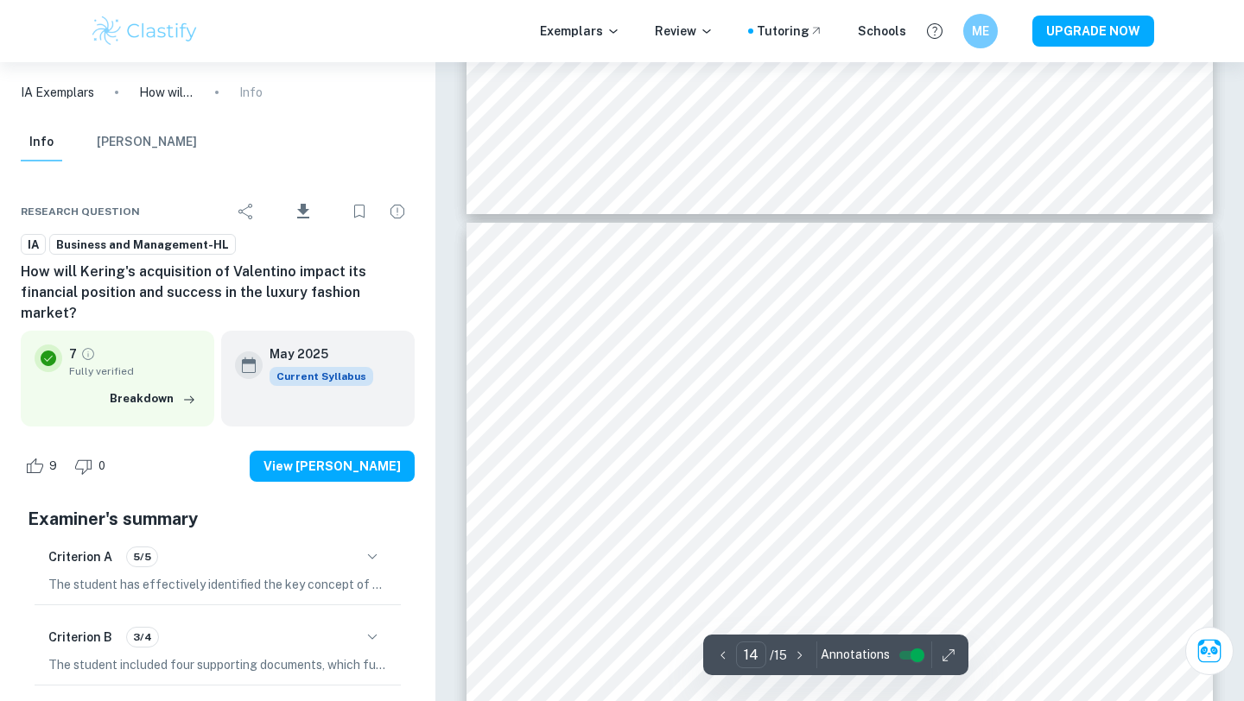
scroll to position [12889, 0]
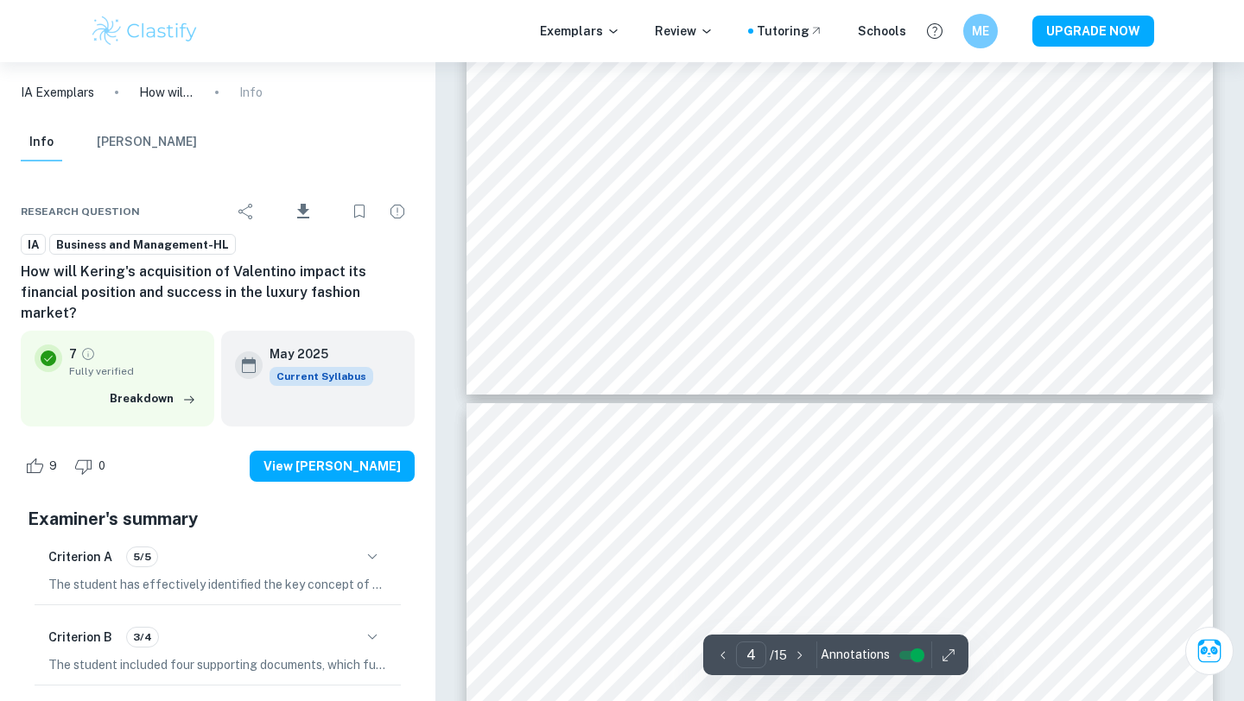
type input "3"
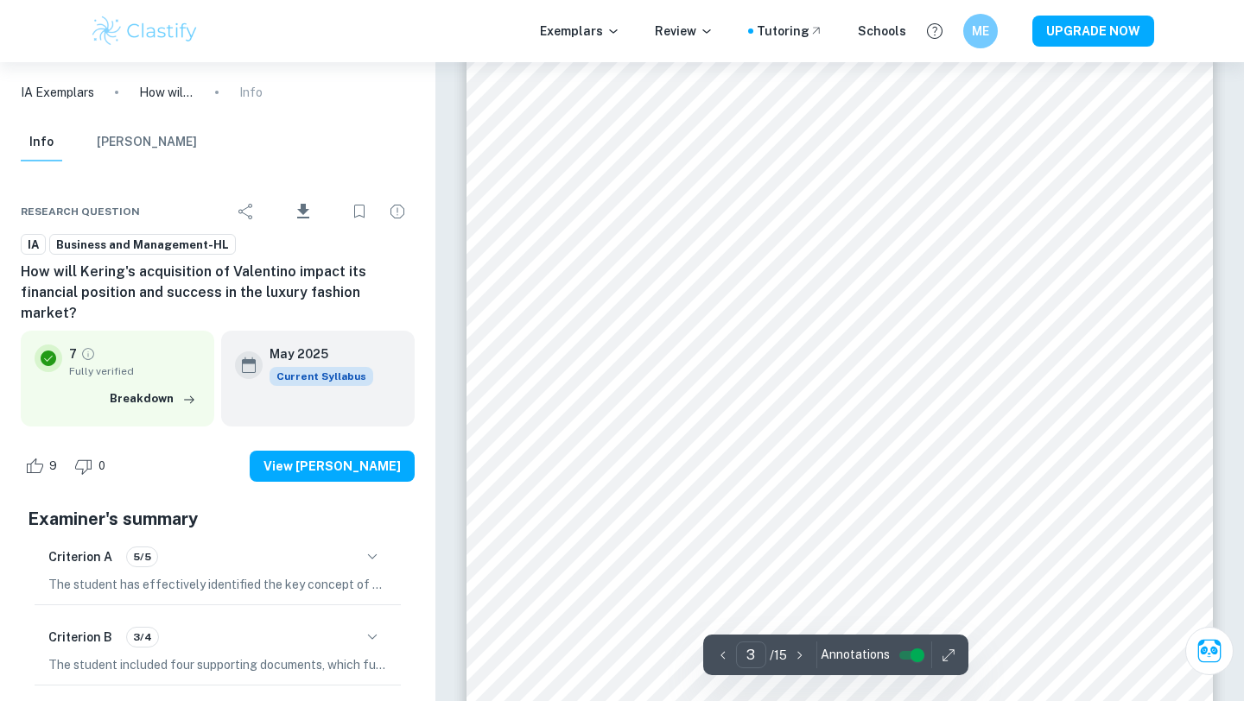
scroll to position [2172, 0]
